Goal: Information Seeking & Learning: Find specific page/section

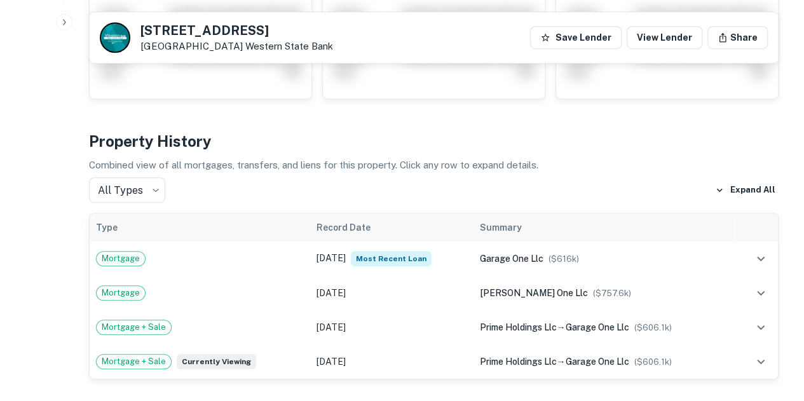
scroll to position [445, 0]
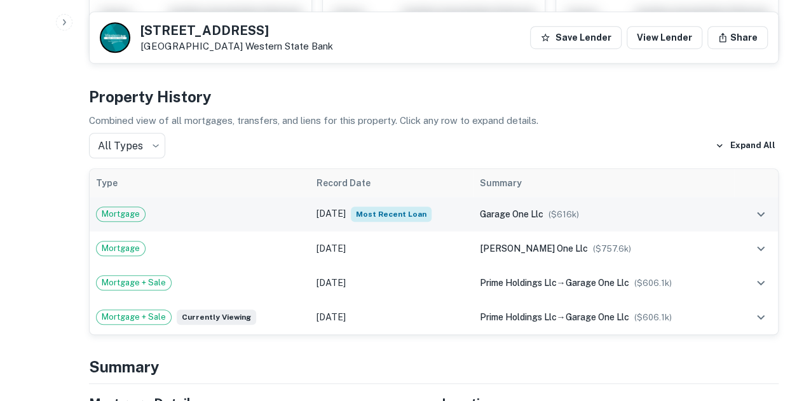
click at [310, 216] on td "Jan 10, 2022 Most Recent Loan" at bounding box center [391, 214] width 163 height 34
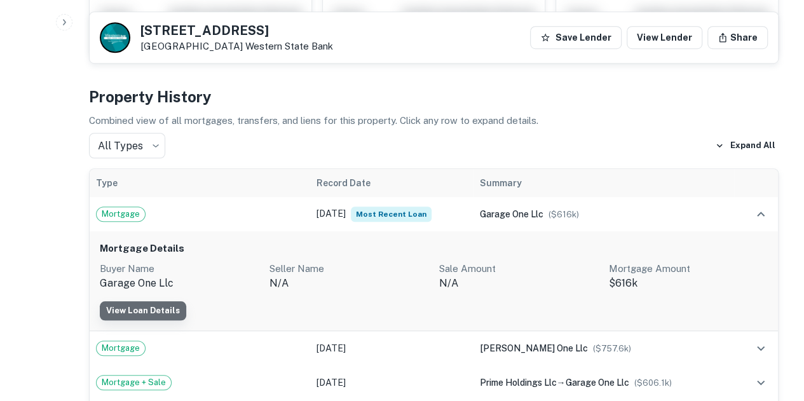
click at [154, 307] on link "View Loan Details" at bounding box center [143, 310] width 86 height 19
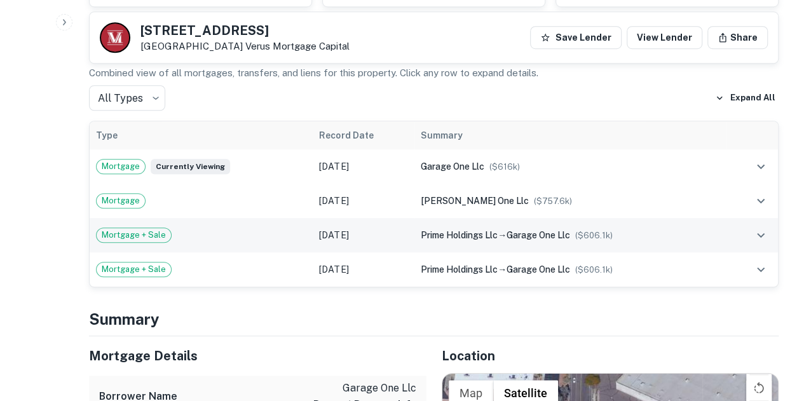
scroll to position [445, 0]
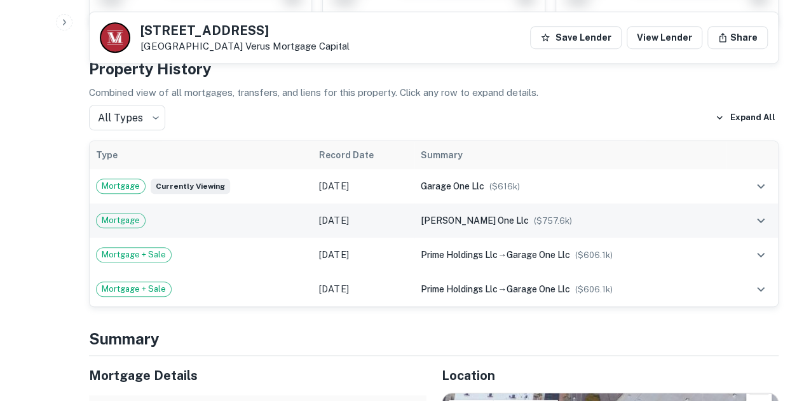
click at [344, 223] on td "[DATE]" at bounding box center [364, 220] width 102 height 34
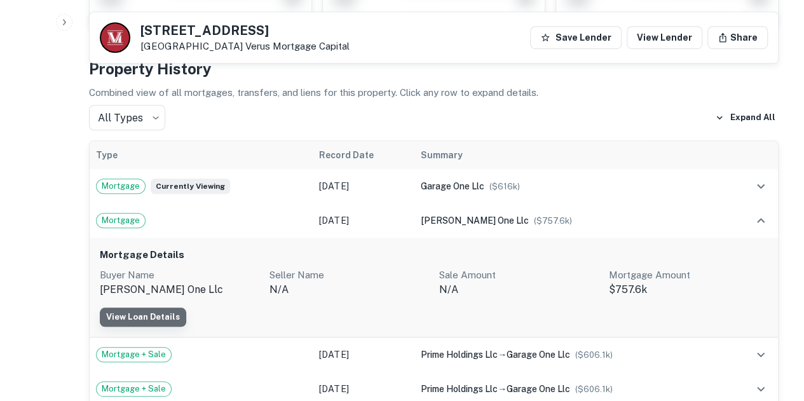
click at [173, 313] on link "View Loan Details" at bounding box center [143, 316] width 86 height 19
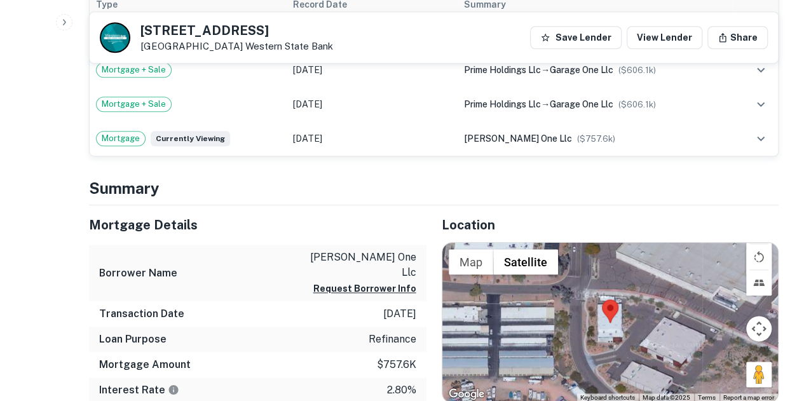
scroll to position [508, 0]
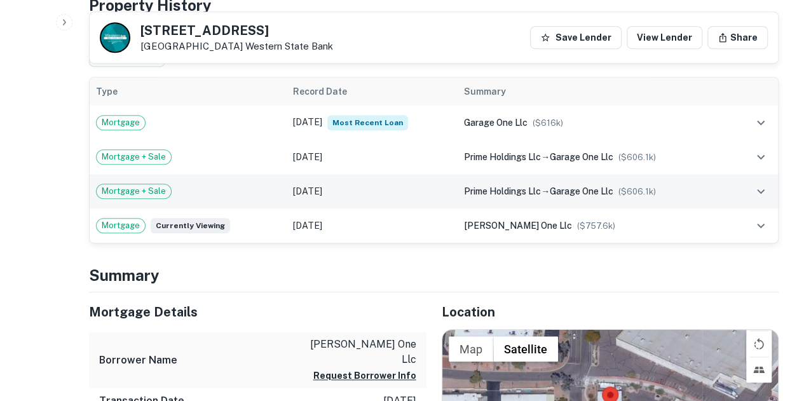
click at [376, 186] on td "[DATE]" at bounding box center [372, 191] width 171 height 34
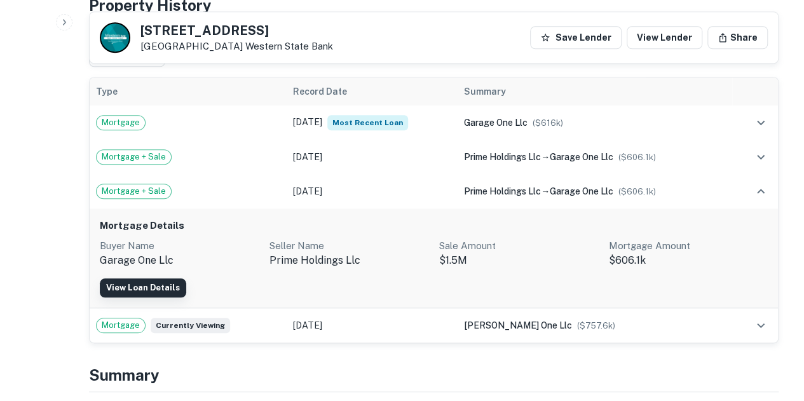
click at [156, 290] on link "View Loan Details" at bounding box center [143, 287] width 86 height 19
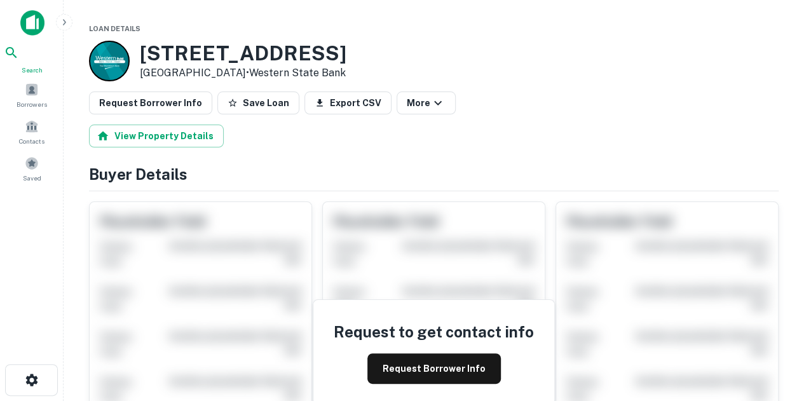
click at [33, 72] on span "Search" at bounding box center [32, 70] width 56 height 10
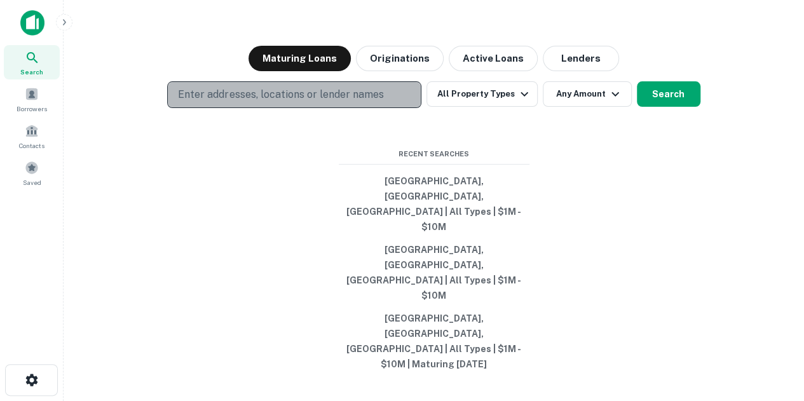
click at [305, 108] on button "Enter addresses, locations or lender names" at bounding box center [294, 94] width 254 height 27
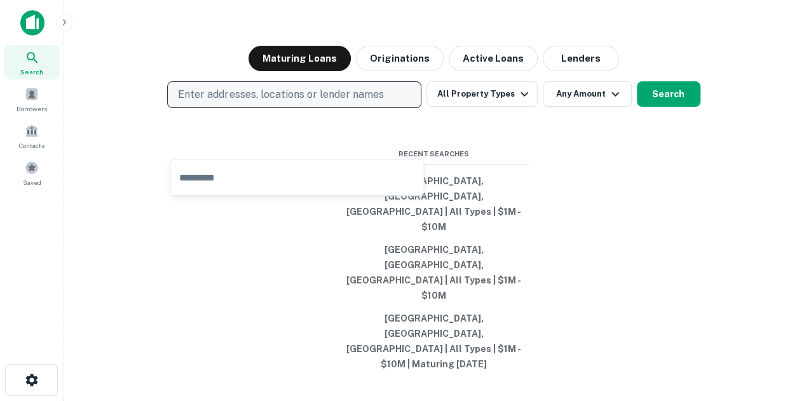
type input "**********"
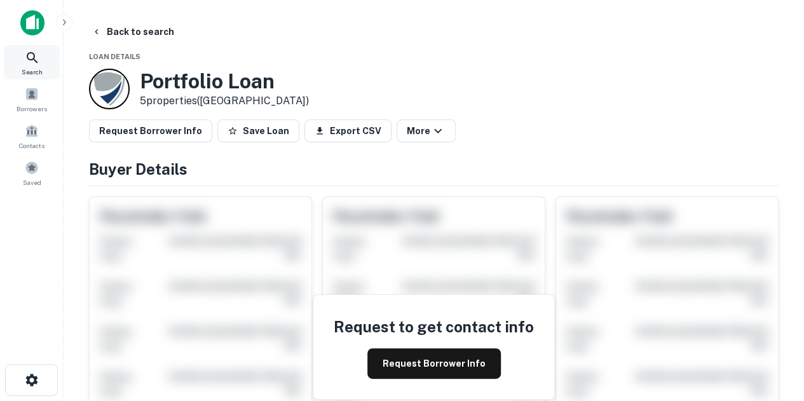
click at [36, 55] on icon at bounding box center [32, 57] width 15 height 15
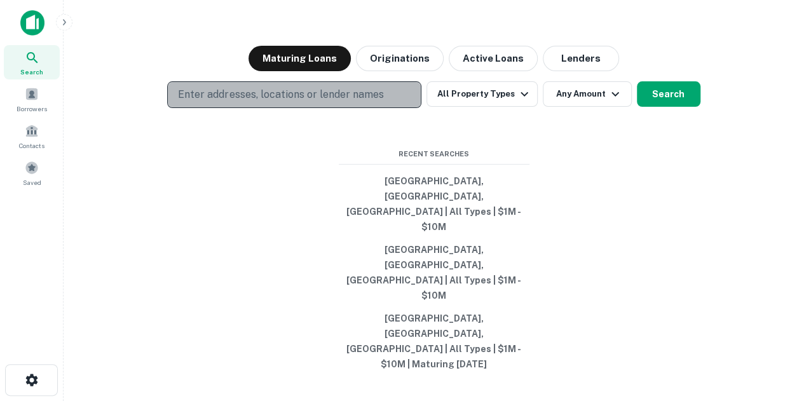
click at [255, 102] on p "Enter addresses, locations or lender names" at bounding box center [280, 94] width 205 height 15
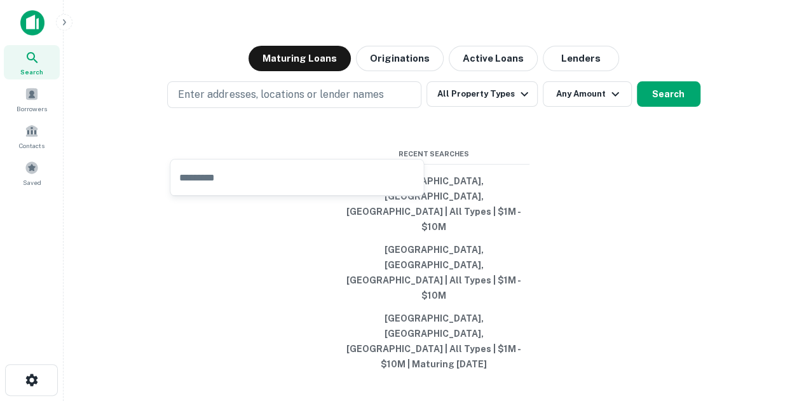
type input "**********"
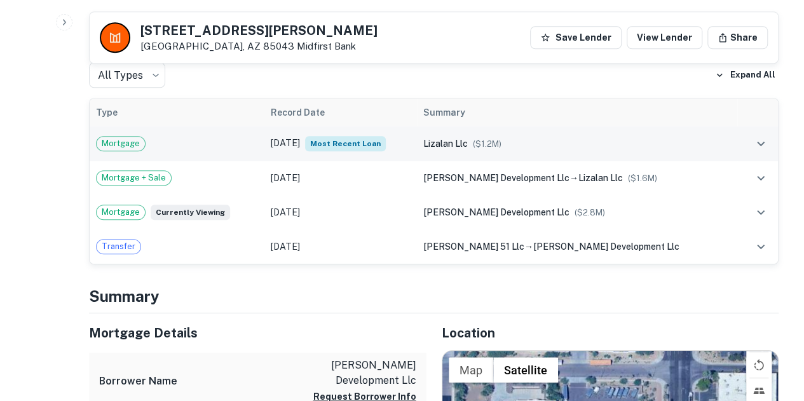
scroll to position [445, 0]
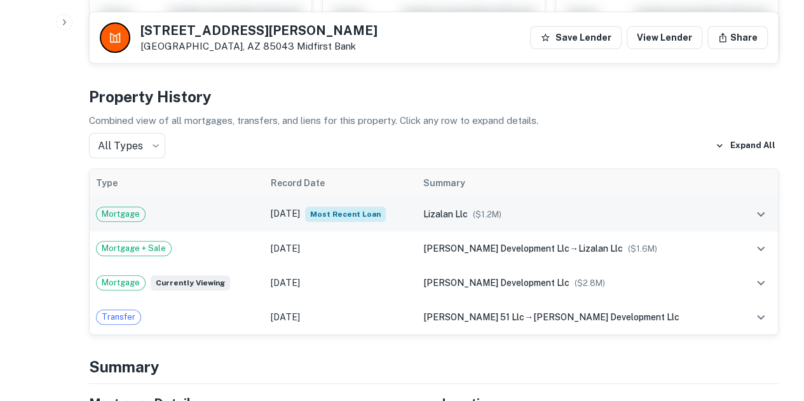
click at [298, 213] on td "Jun 09, 2020 Most Recent Loan" at bounding box center [340, 214] width 152 height 34
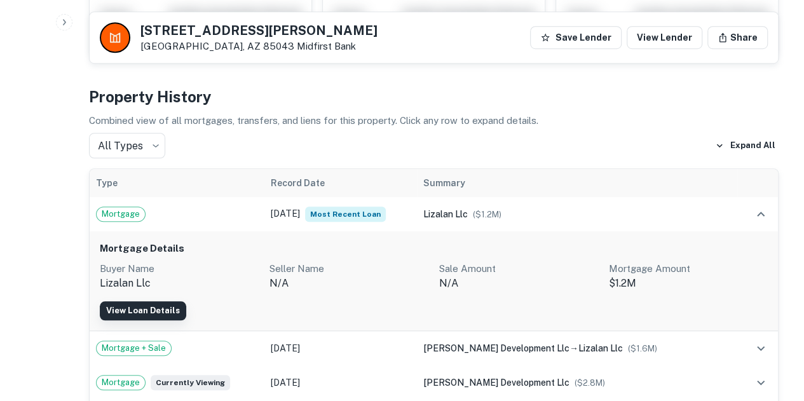
click at [143, 313] on link "View Loan Details" at bounding box center [143, 310] width 86 height 19
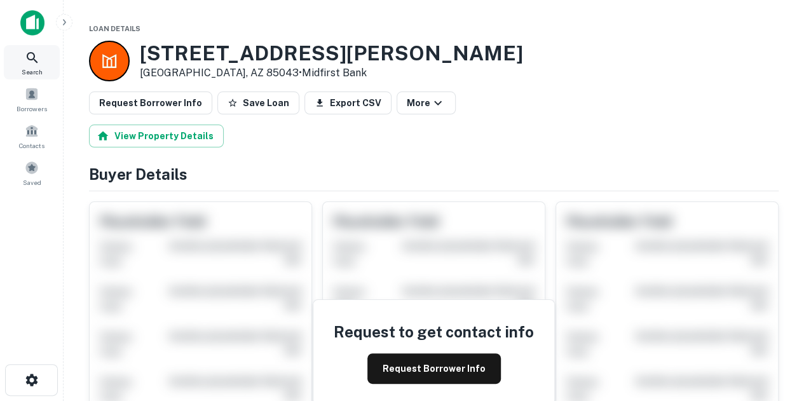
click at [35, 62] on icon at bounding box center [32, 57] width 15 height 15
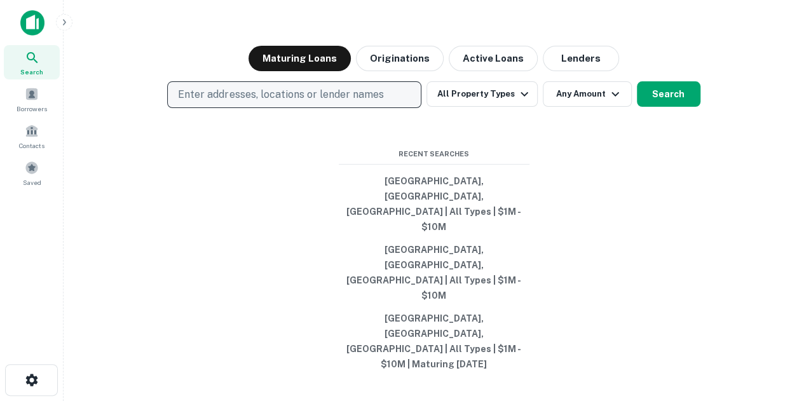
click at [273, 102] on p "Enter addresses, locations or lender names" at bounding box center [280, 94] width 205 height 15
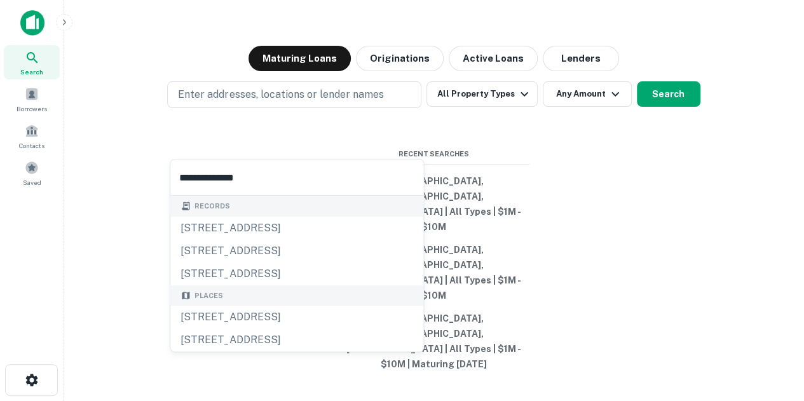
type input "**********"
click at [119, 108] on div "Enter addresses, locations or lender names All Property Types Any Amount Search" at bounding box center [434, 94] width 720 height 27
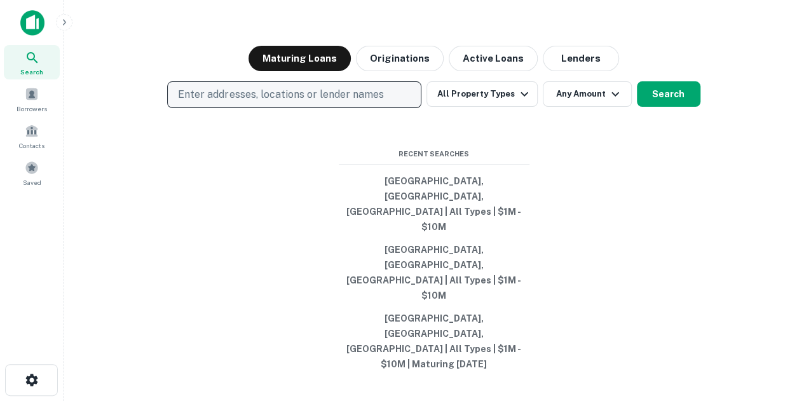
click at [327, 102] on p "Enter addresses, locations or lender names" at bounding box center [280, 94] width 205 height 15
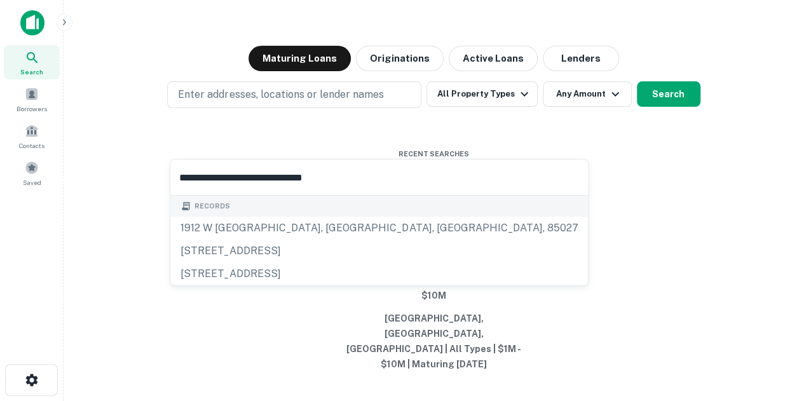
click at [366, 180] on input "**********" at bounding box center [378, 177] width 417 height 36
type input "**********"
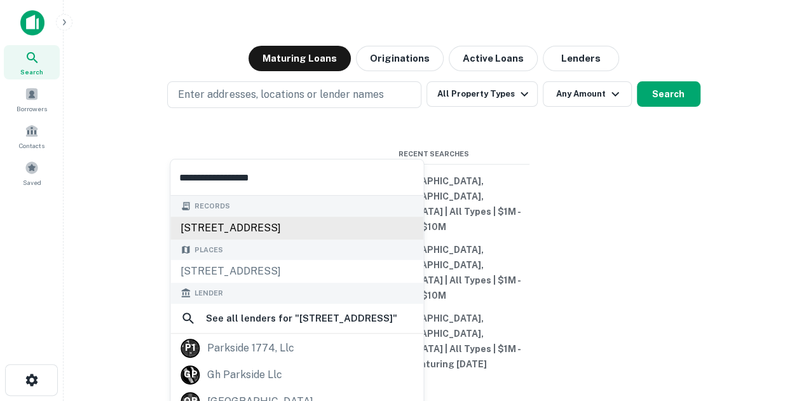
click at [327, 225] on div "1550 w parkside ln, phoenix, az, 85027" at bounding box center [296, 228] width 253 height 23
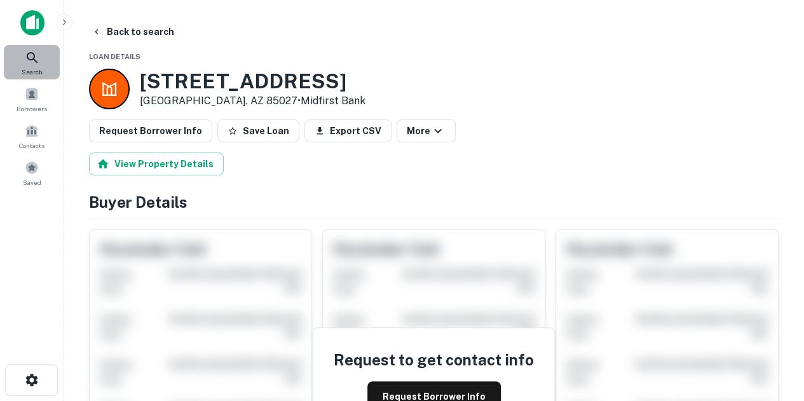
click at [34, 54] on icon at bounding box center [32, 57] width 11 height 11
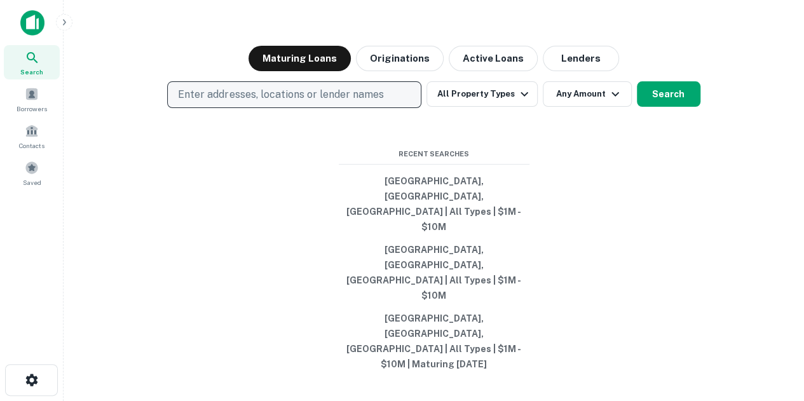
click at [310, 102] on p "Enter addresses, locations or lender names" at bounding box center [280, 94] width 205 height 15
type input "**********"
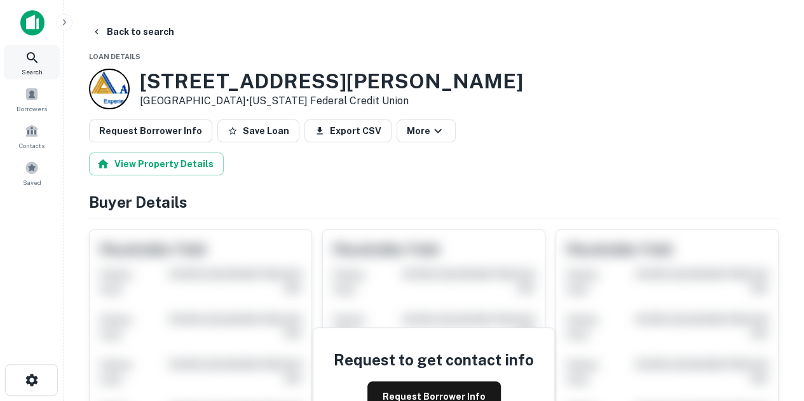
click at [34, 59] on icon at bounding box center [32, 57] width 11 height 11
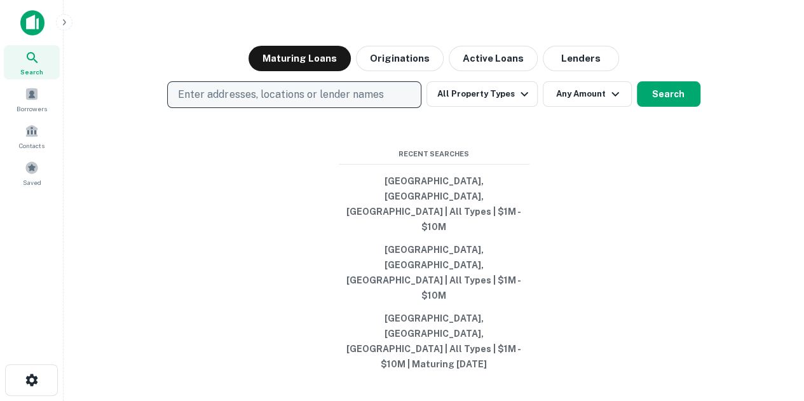
click at [267, 102] on p "Enter addresses, locations or lender names" at bounding box center [280, 94] width 205 height 15
type input "**********"
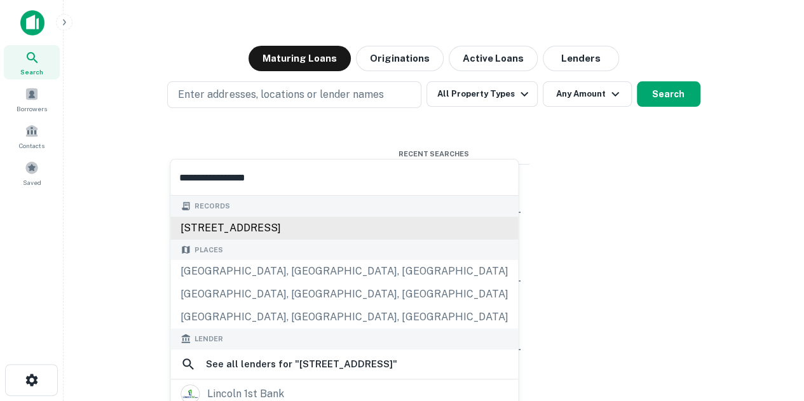
click at [305, 227] on div "3224 w lincoln st, phoenix, az, 85009" at bounding box center [343, 228] width 347 height 23
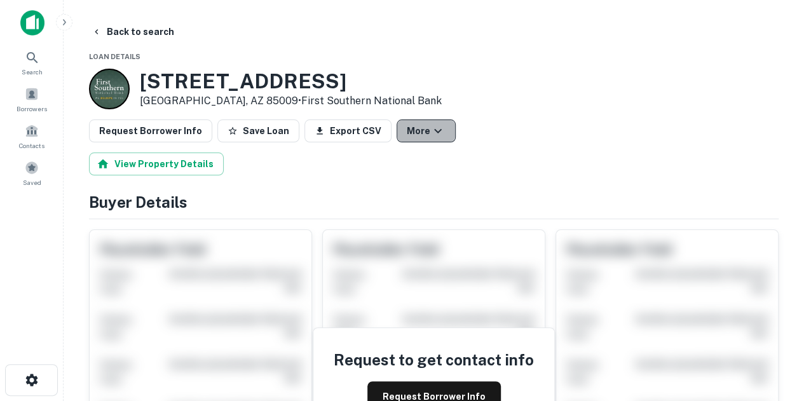
click at [430, 134] on icon "button" at bounding box center [437, 130] width 15 height 15
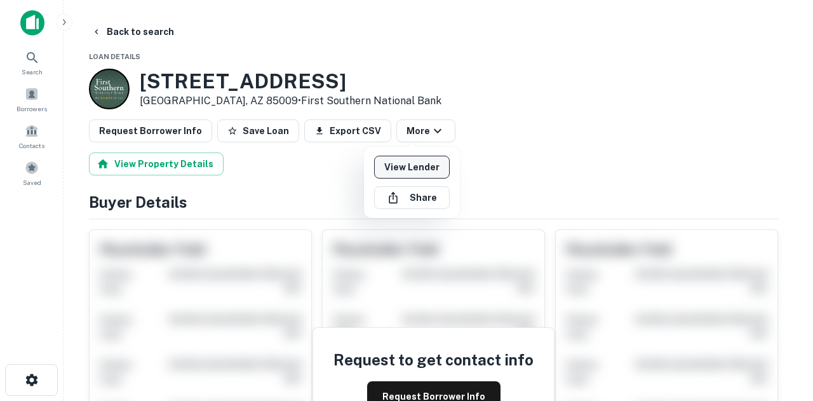
click at [422, 163] on link "View Lender" at bounding box center [412, 167] width 76 height 23
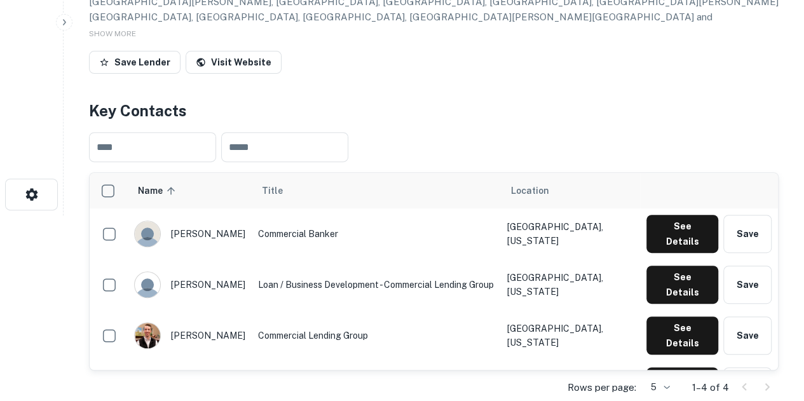
scroll to position [191, 0]
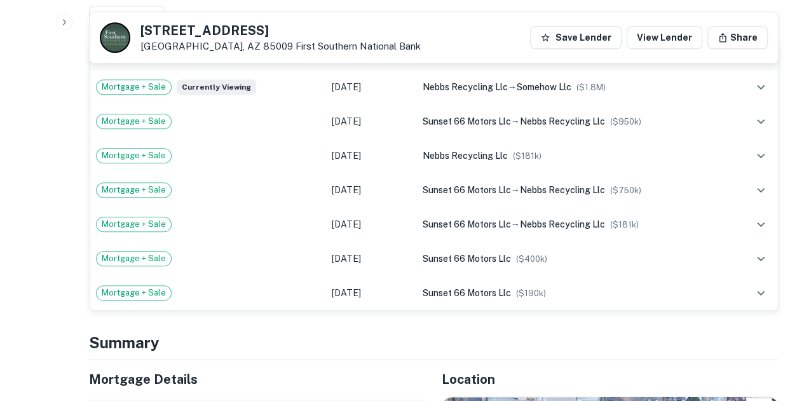
scroll to position [826, 0]
